Goal: Find specific page/section: Find specific page/section

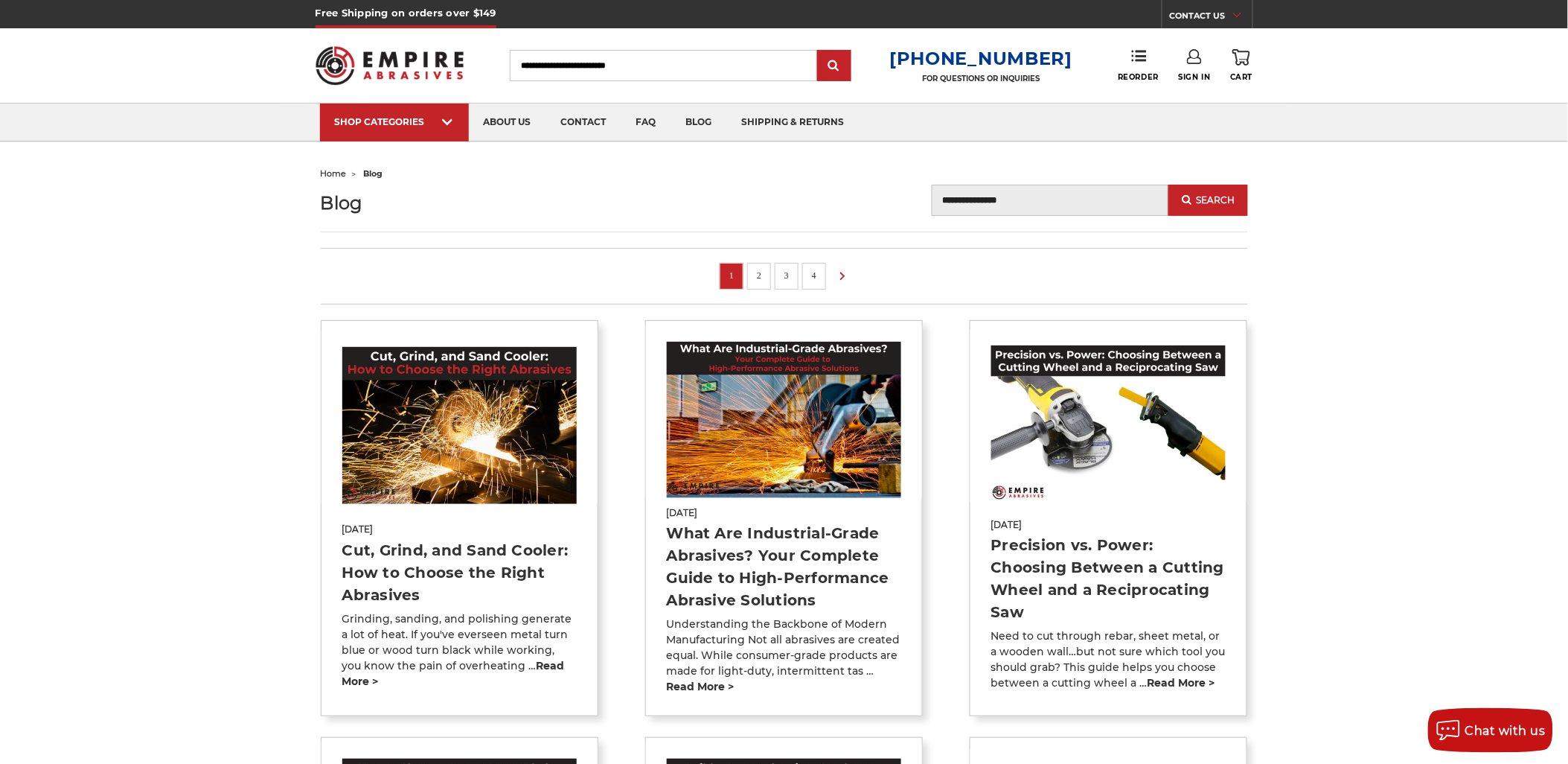
drag, startPoint x: 135, startPoint y: 0, endPoint x: 158, endPoint y: 139, distance: 140.9
click at [158, 139] on div "SHOP CATEGORIES sanding belts 3/8" x 13" 1/2" x 18" 1/2" x 24" 1" x 30" 1" x 42…" at bounding box center [784, 121] width 1568 height 38
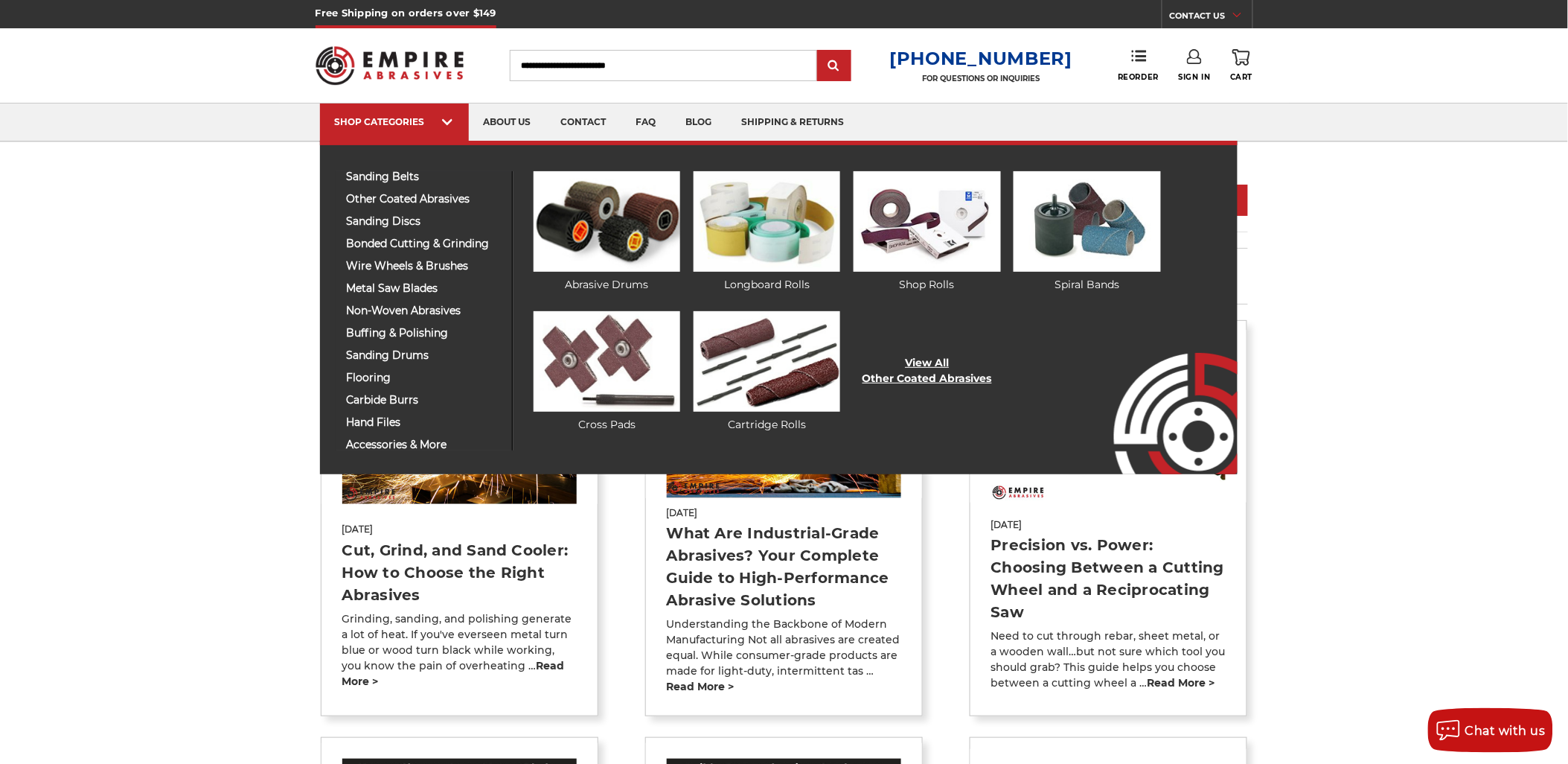
click at [888, 368] on link "View All Other Coated Abrasives" at bounding box center [927, 370] width 130 height 31
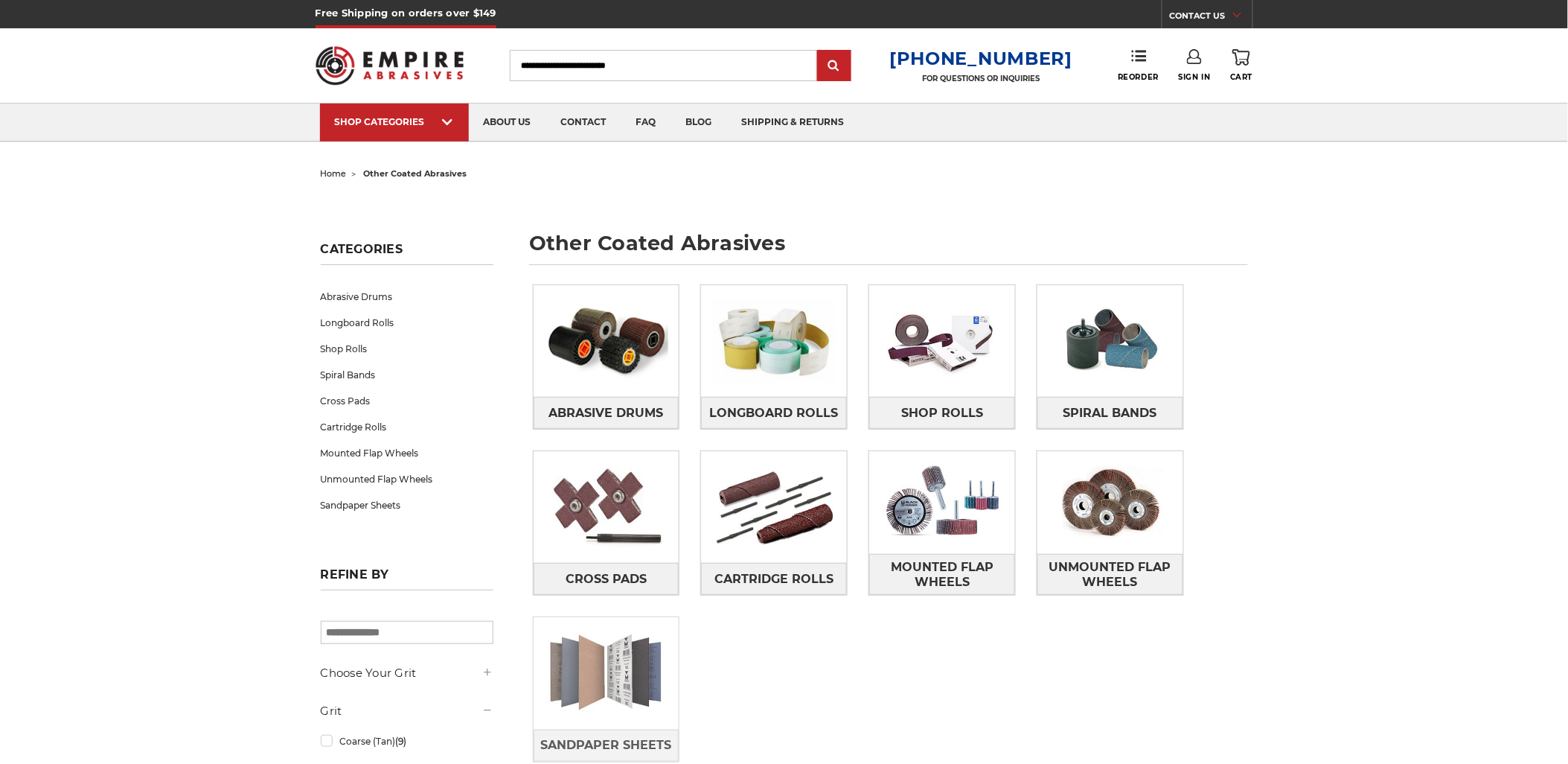
click at [629, 671] on img at bounding box center [607, 673] width 146 height 103
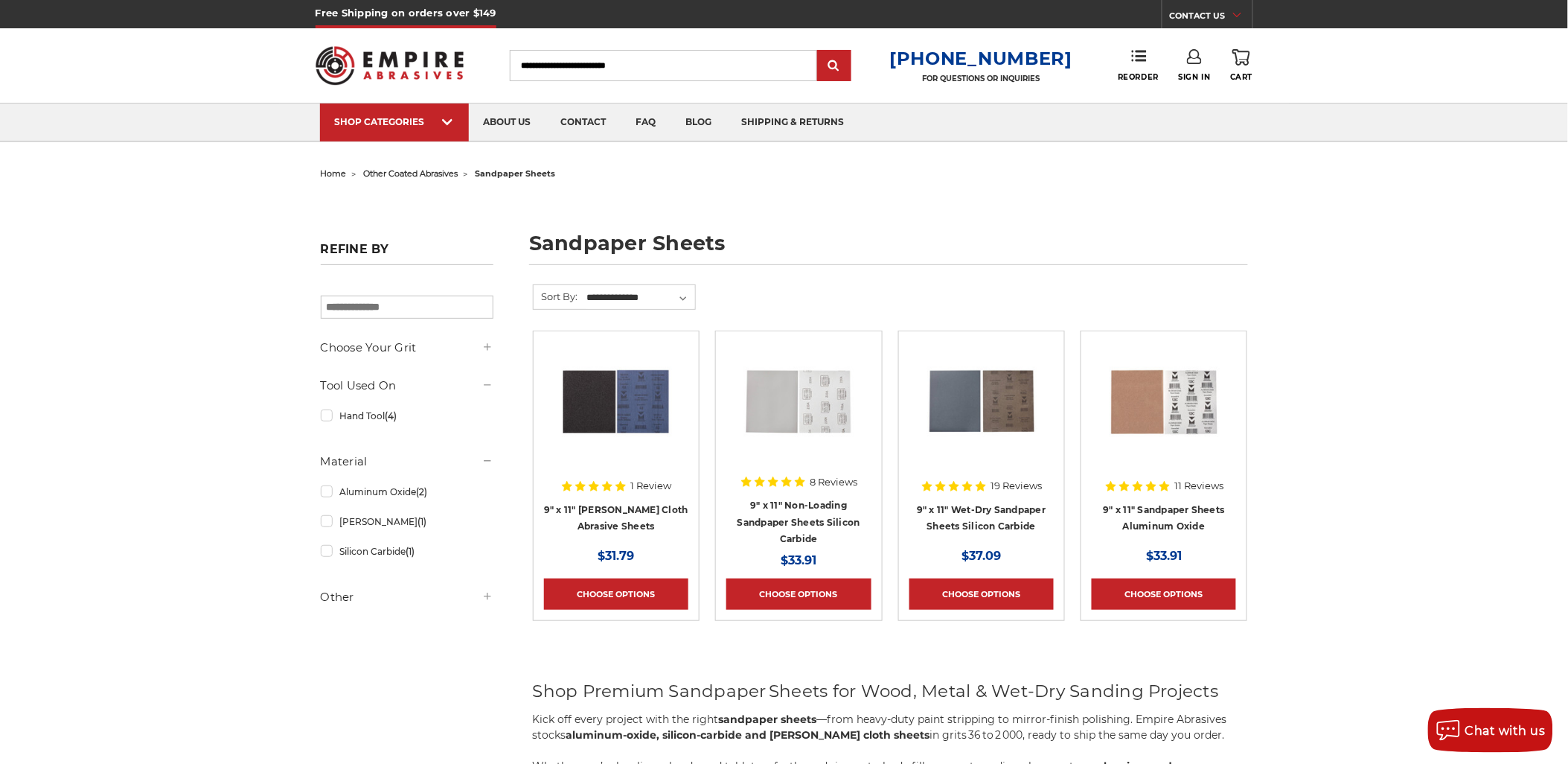
click at [616, 251] on h1 "sandpaper sheets" at bounding box center [889, 249] width 719 height 32
drag, startPoint x: 616, startPoint y: 251, endPoint x: 656, endPoint y: 254, distance: 40.1
click at [656, 254] on h1 "sandpaper sheets" at bounding box center [889, 249] width 719 height 32
copy h1 "sandpaper sheets"
